Goal: Information Seeking & Learning: Learn about a topic

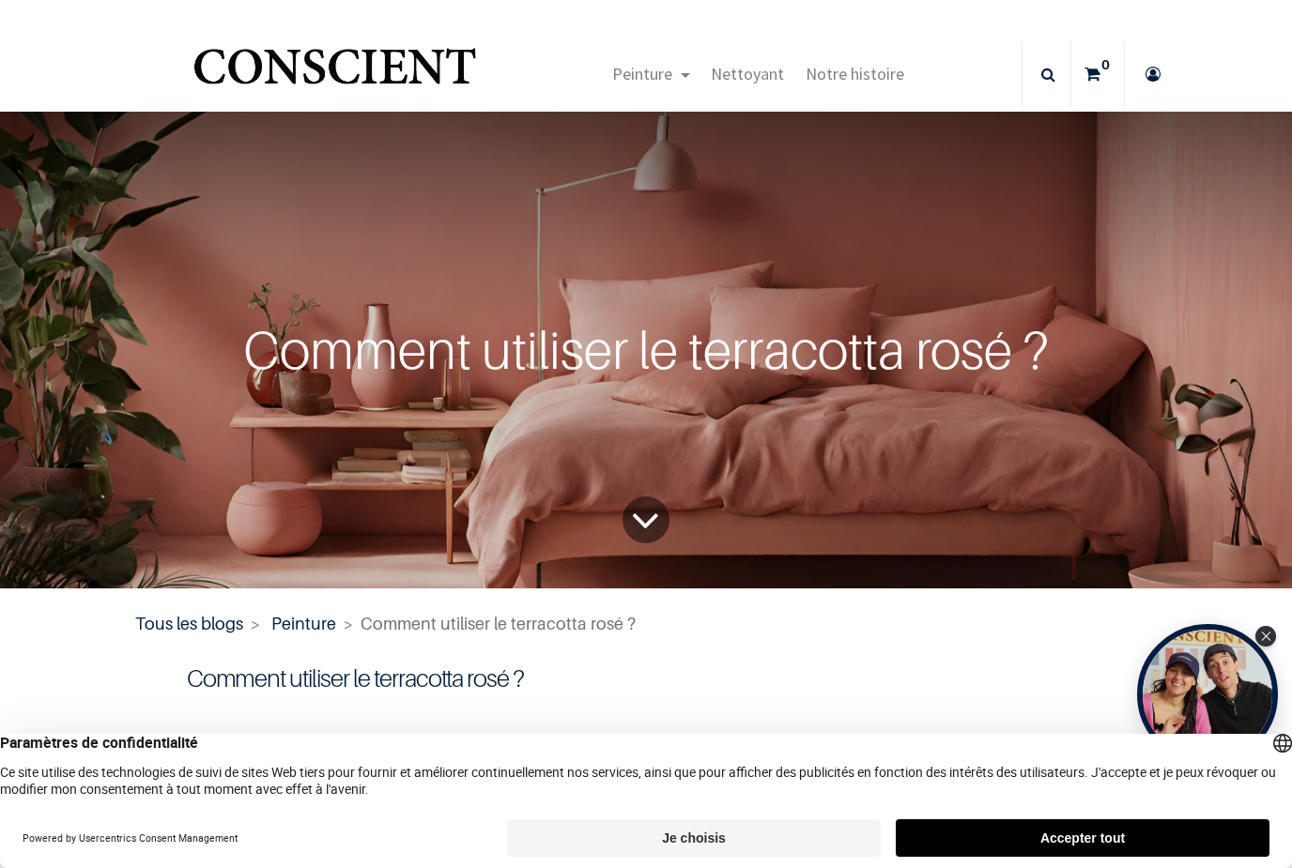
click at [971, 853] on button "Accepter tout" at bounding box center [1083, 838] width 374 height 38
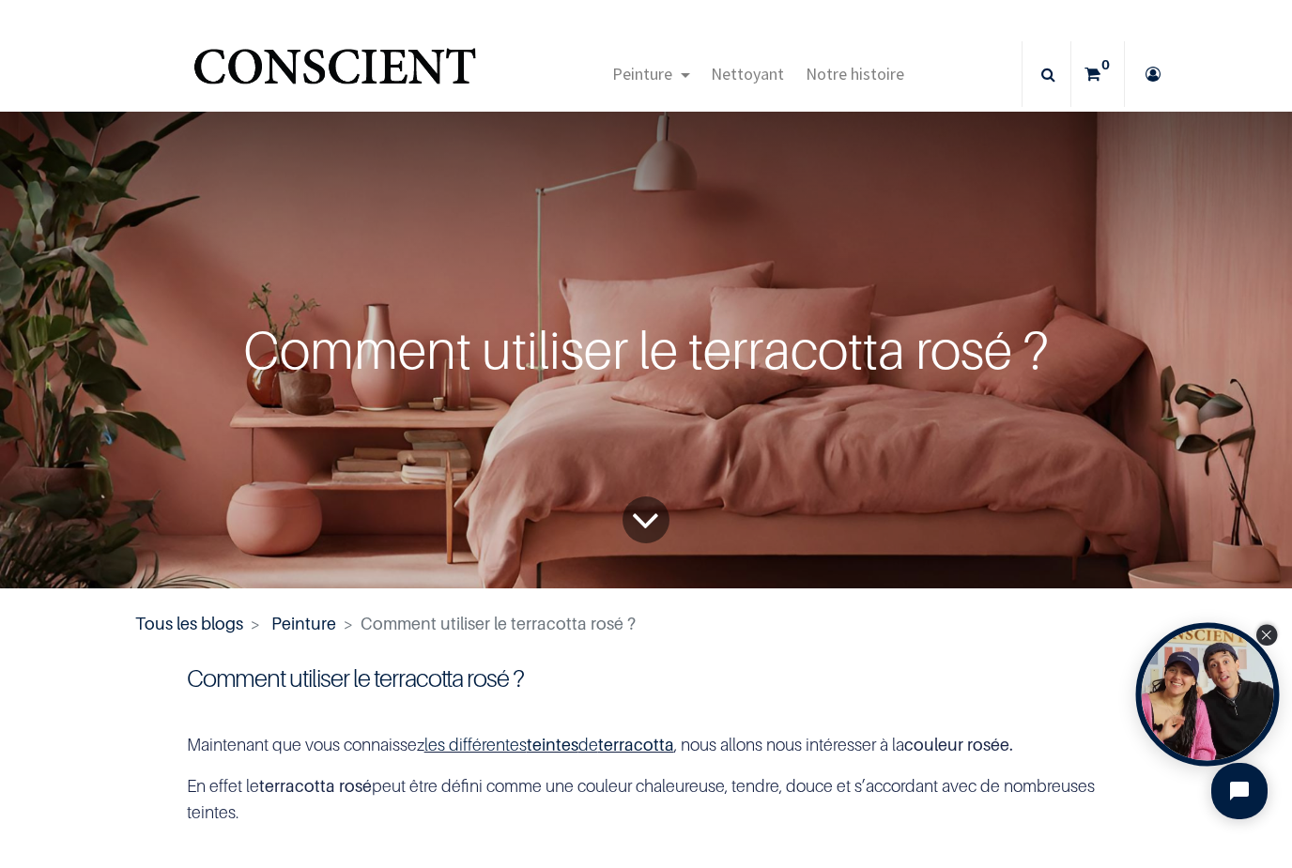
click at [1263, 636] on icon "Close Tolstoy widget" at bounding box center [1266, 635] width 10 height 9
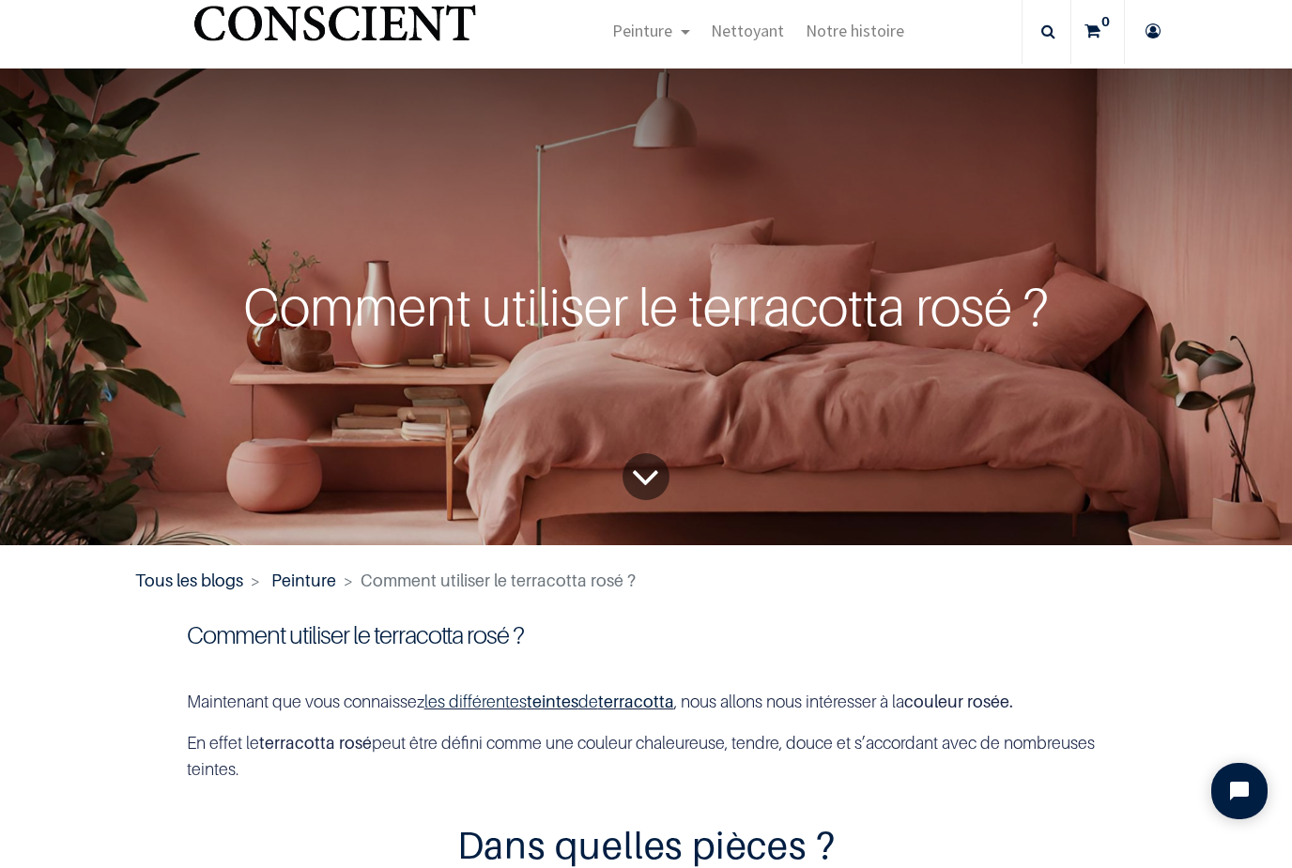
scroll to position [38, 0]
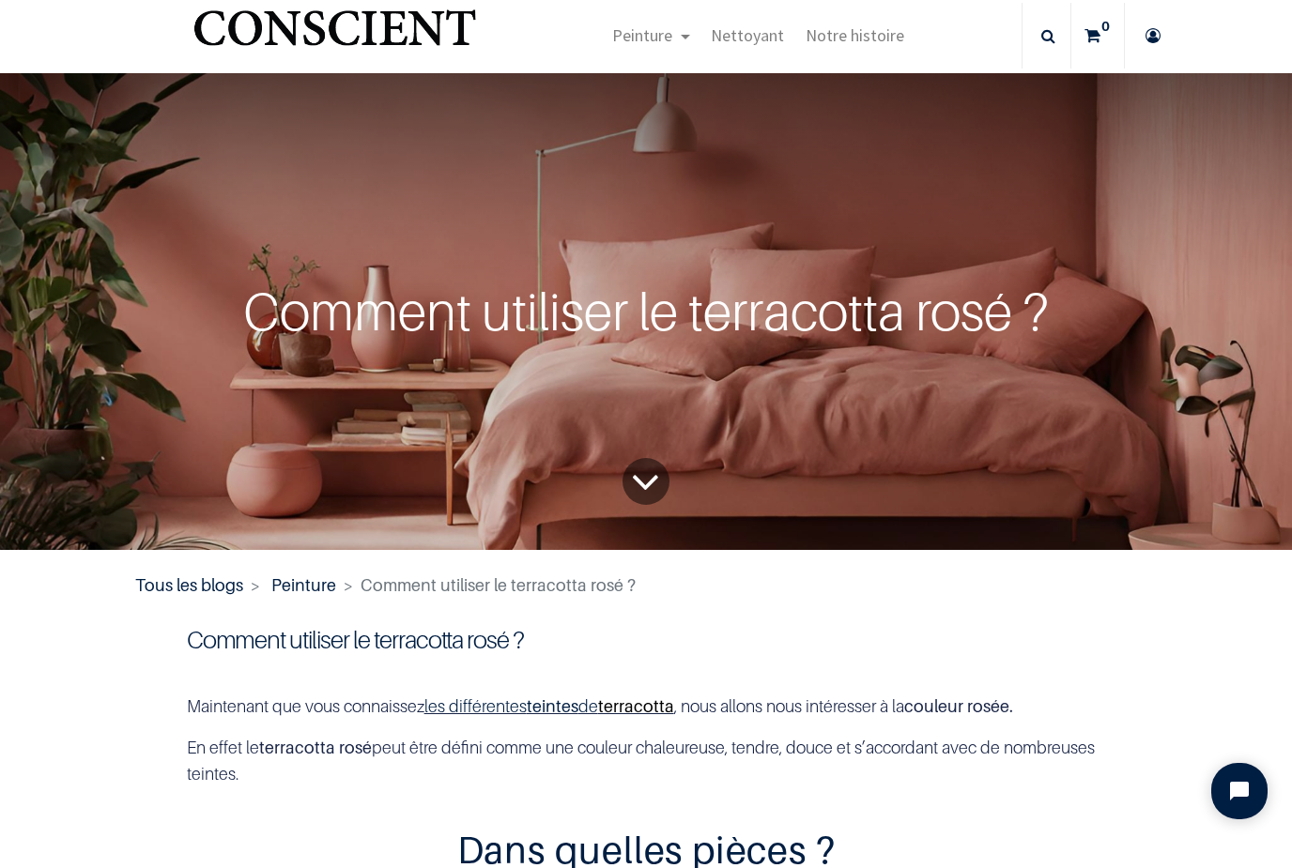
click at [637, 716] on link "terracotta" at bounding box center [636, 707] width 76 height 20
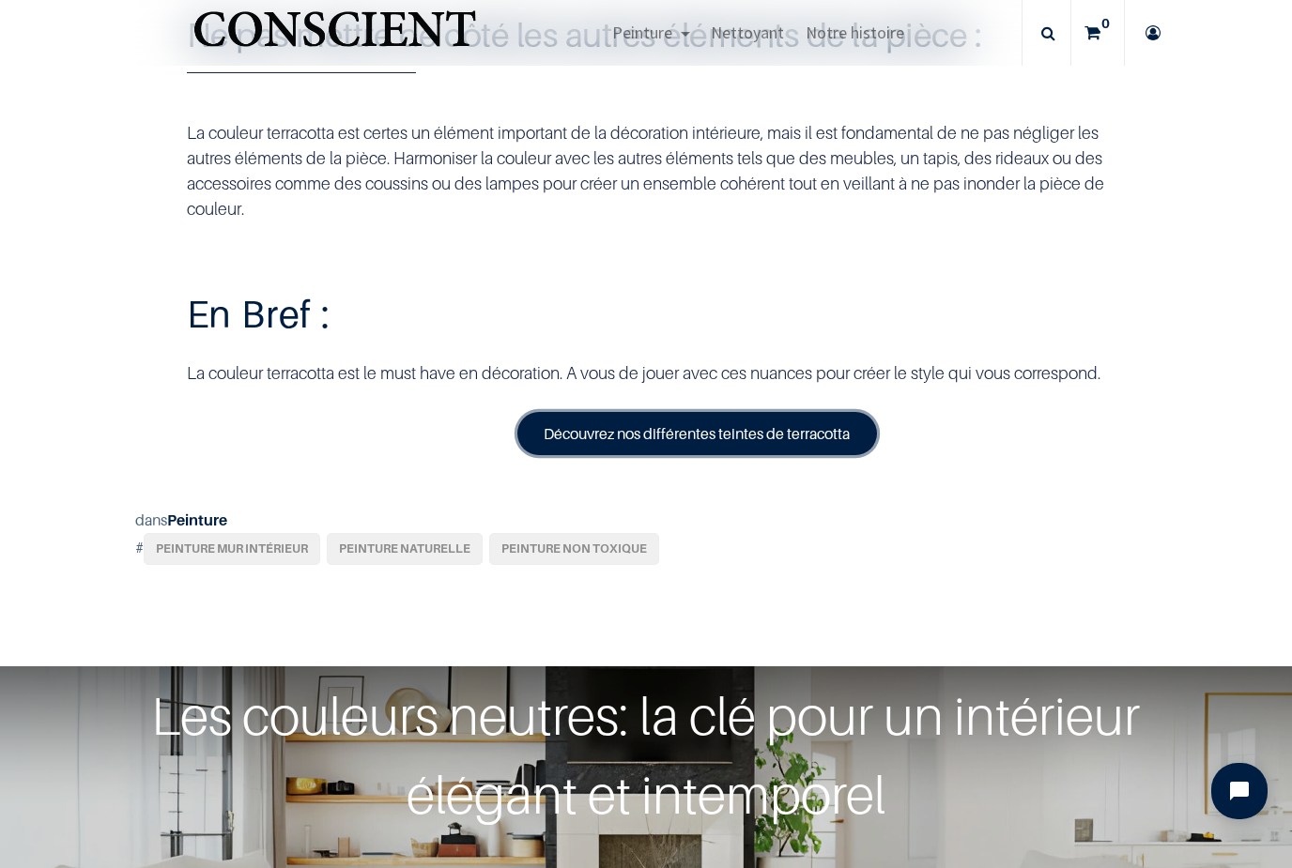
scroll to position [6328, 0]
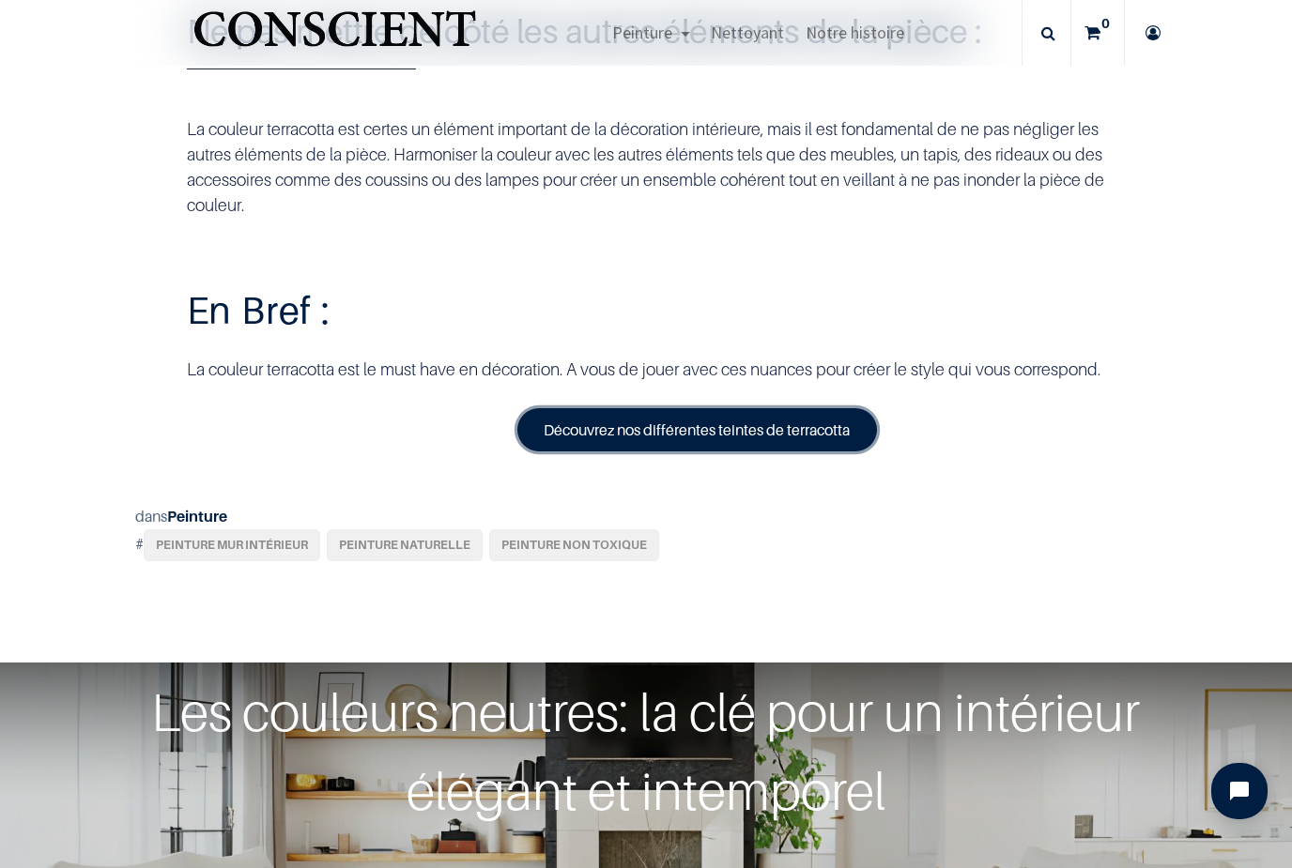
click at [794, 452] on link "Découvrez nos différentes teintes de terracotta" at bounding box center [697, 429] width 360 height 43
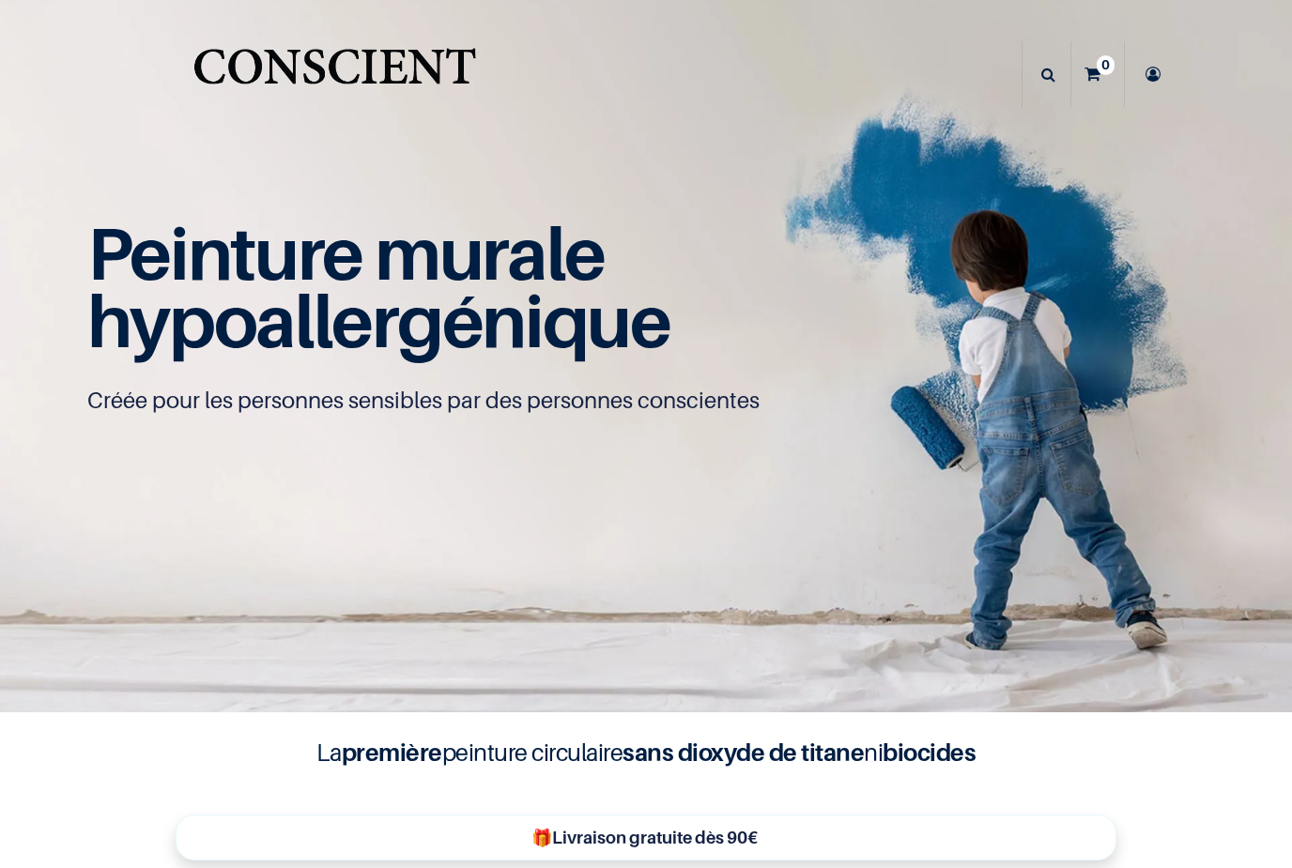
click at [831, 605] on img at bounding box center [646, 356] width 1292 height 712
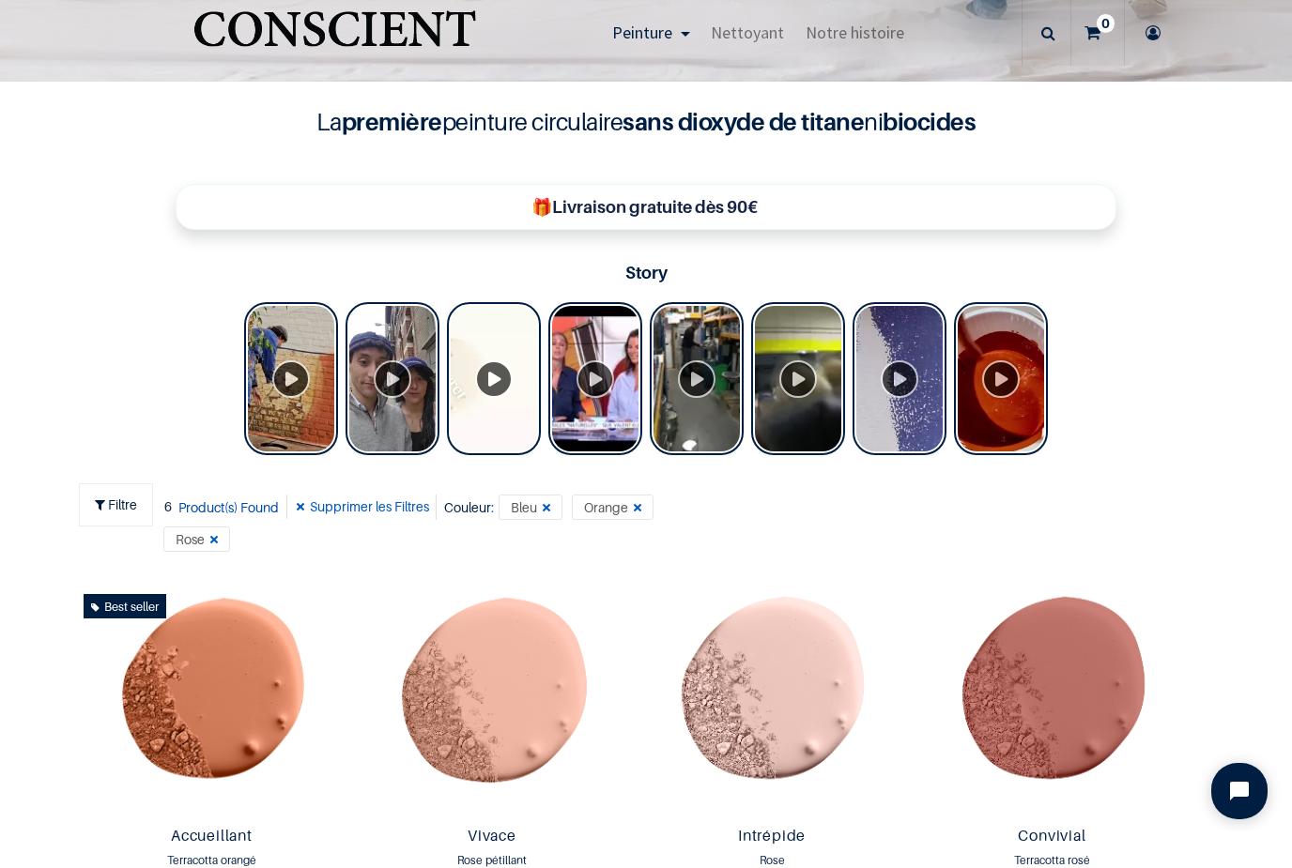
scroll to position [631, 0]
